Goal: Information Seeking & Learning: Learn about a topic

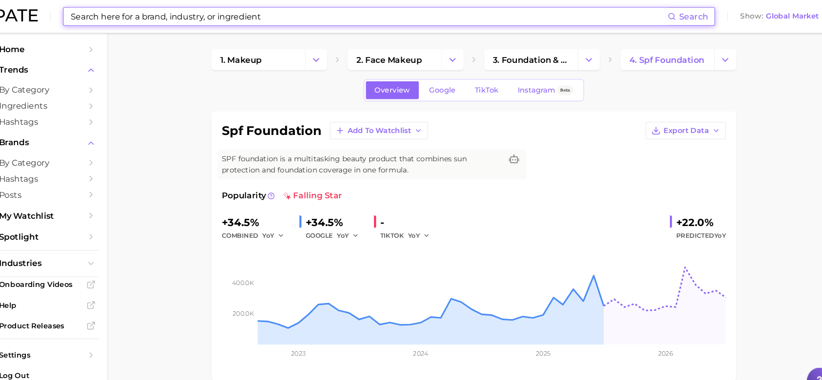
click at [248, 19] on input at bounding box center [375, 15] width 566 height 17
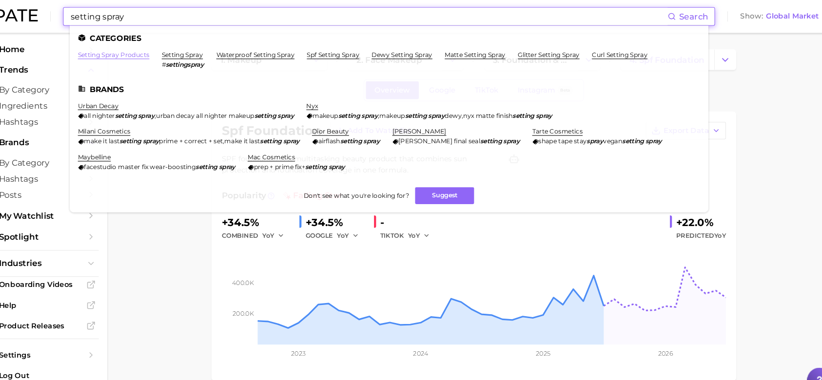
type input "setting spray"
click at [147, 51] on link "setting spray products" at bounding box center [133, 51] width 68 height 7
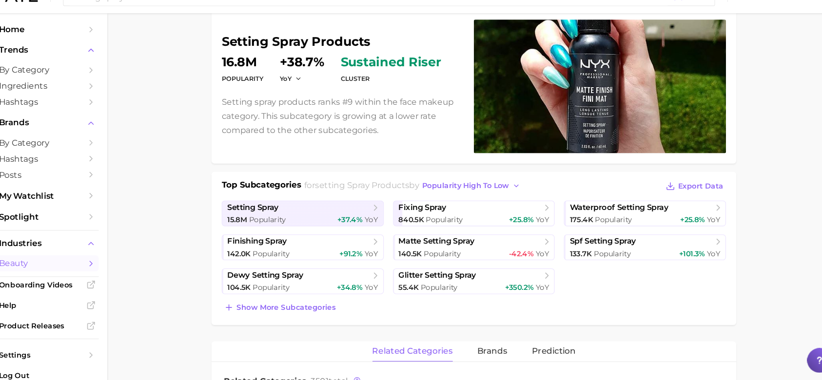
scroll to position [78, 0]
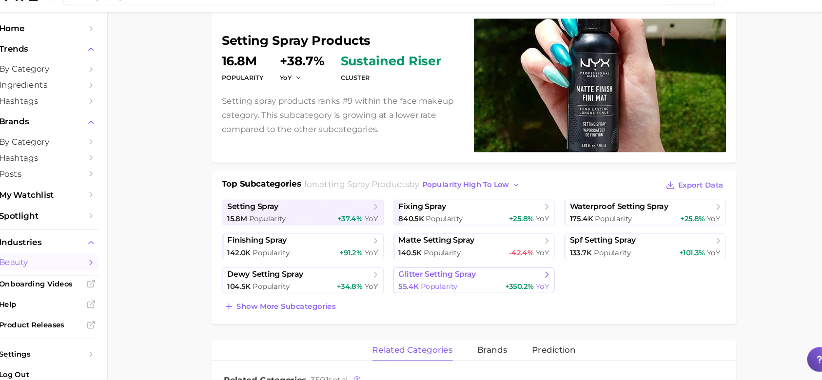
click at [528, 287] on span "+350.2% YoY" at bounding box center [525, 291] width 42 height 9
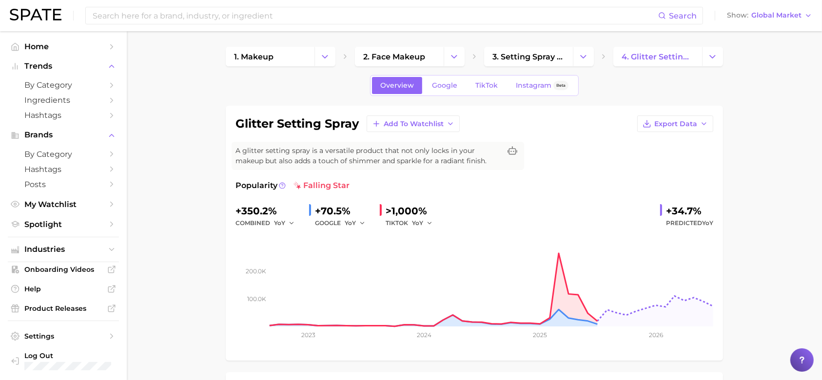
scroll to position [17, 0]
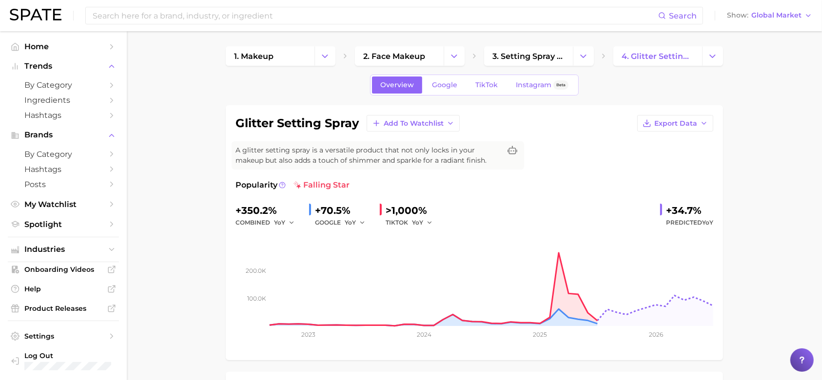
scroll to position [1, 0]
